Goal: Transaction & Acquisition: Purchase product/service

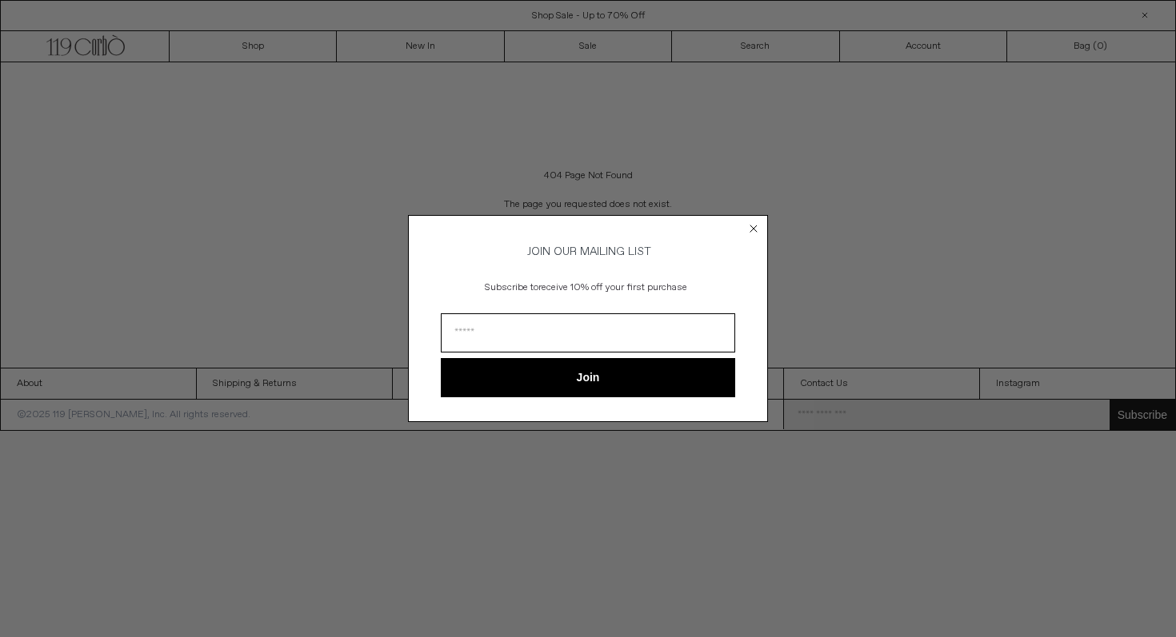
click at [751, 235] on form "JOIN OUR MAILING LIST Subscribe to receive 10% off your first purchase Join ***…" at bounding box center [588, 318] width 360 height 206
click at [751, 228] on circle "Close dialog" at bounding box center [753, 229] width 15 height 15
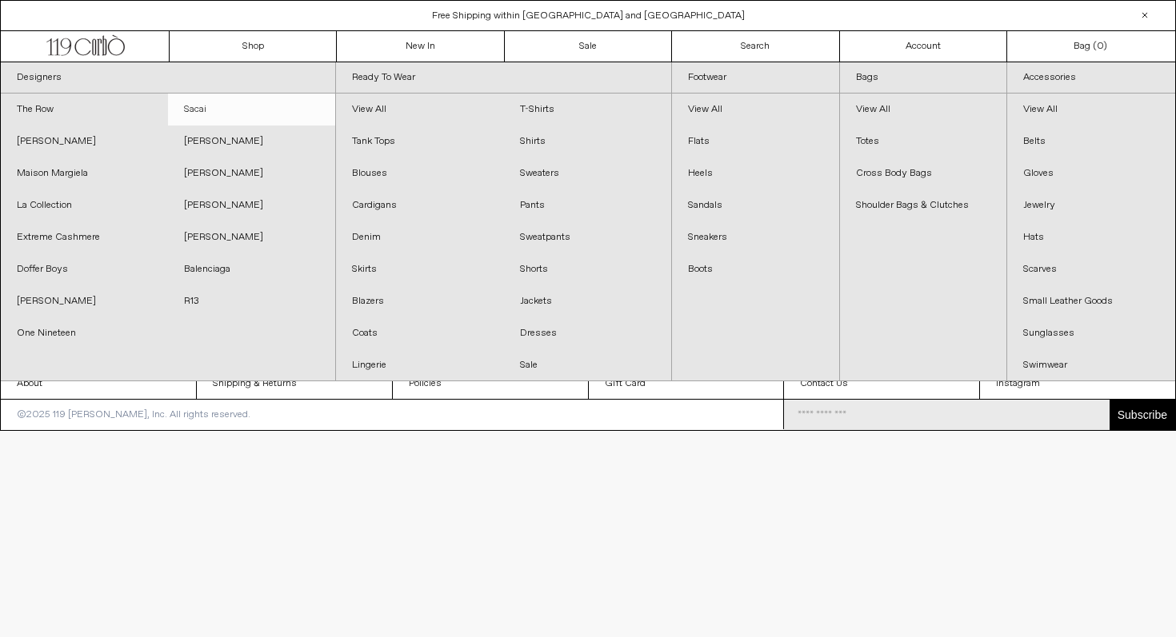
click at [200, 110] on link "Sacai" at bounding box center [251, 110] width 167 height 32
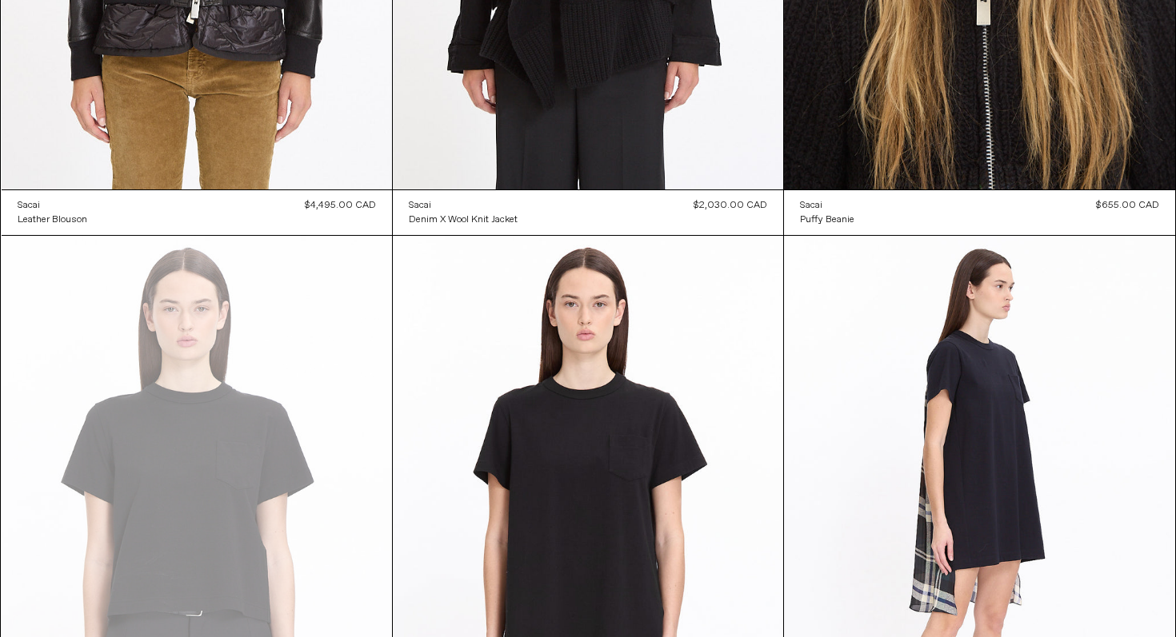
scroll to position [4487, 0]
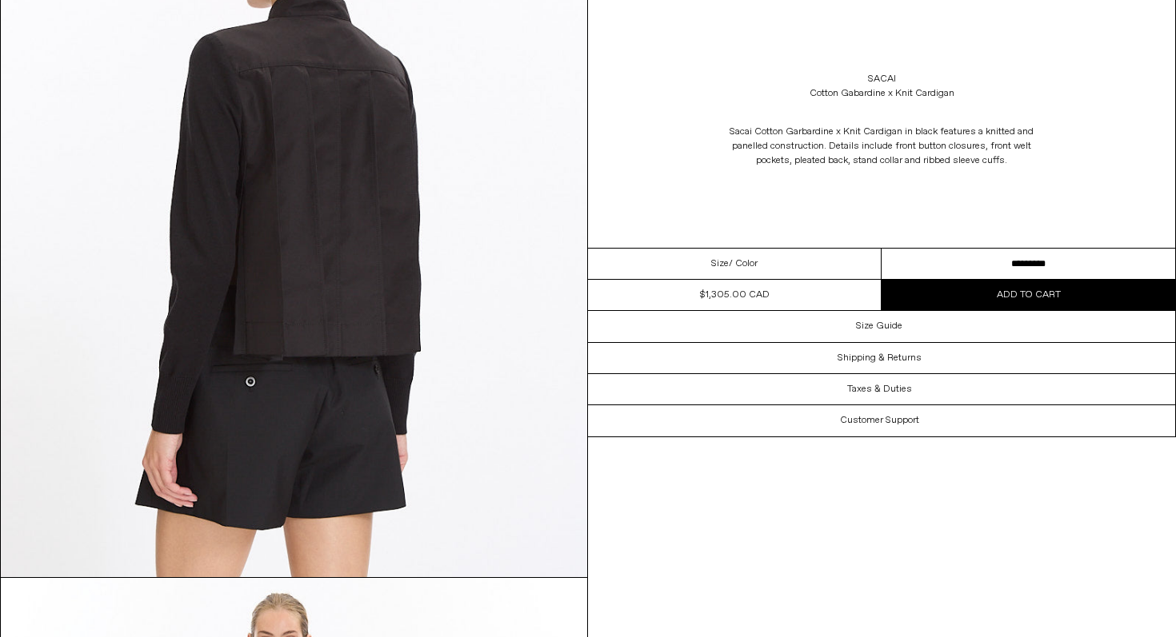
scroll to position [1732, 0]
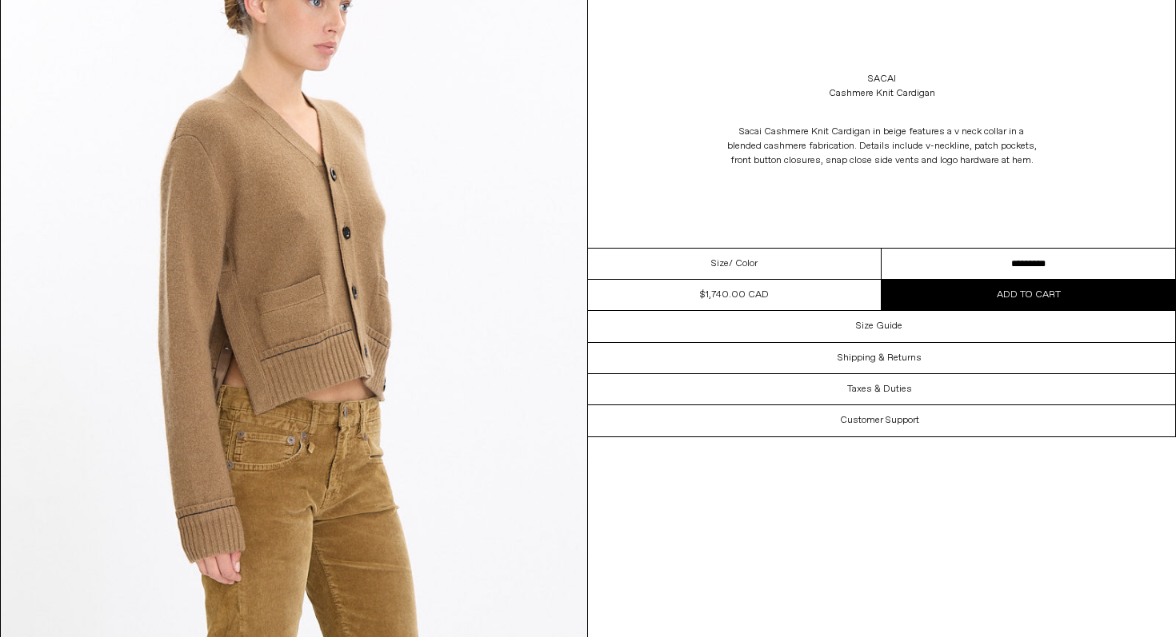
scroll to position [1309, 0]
